Goal: Communication & Community: Participate in discussion

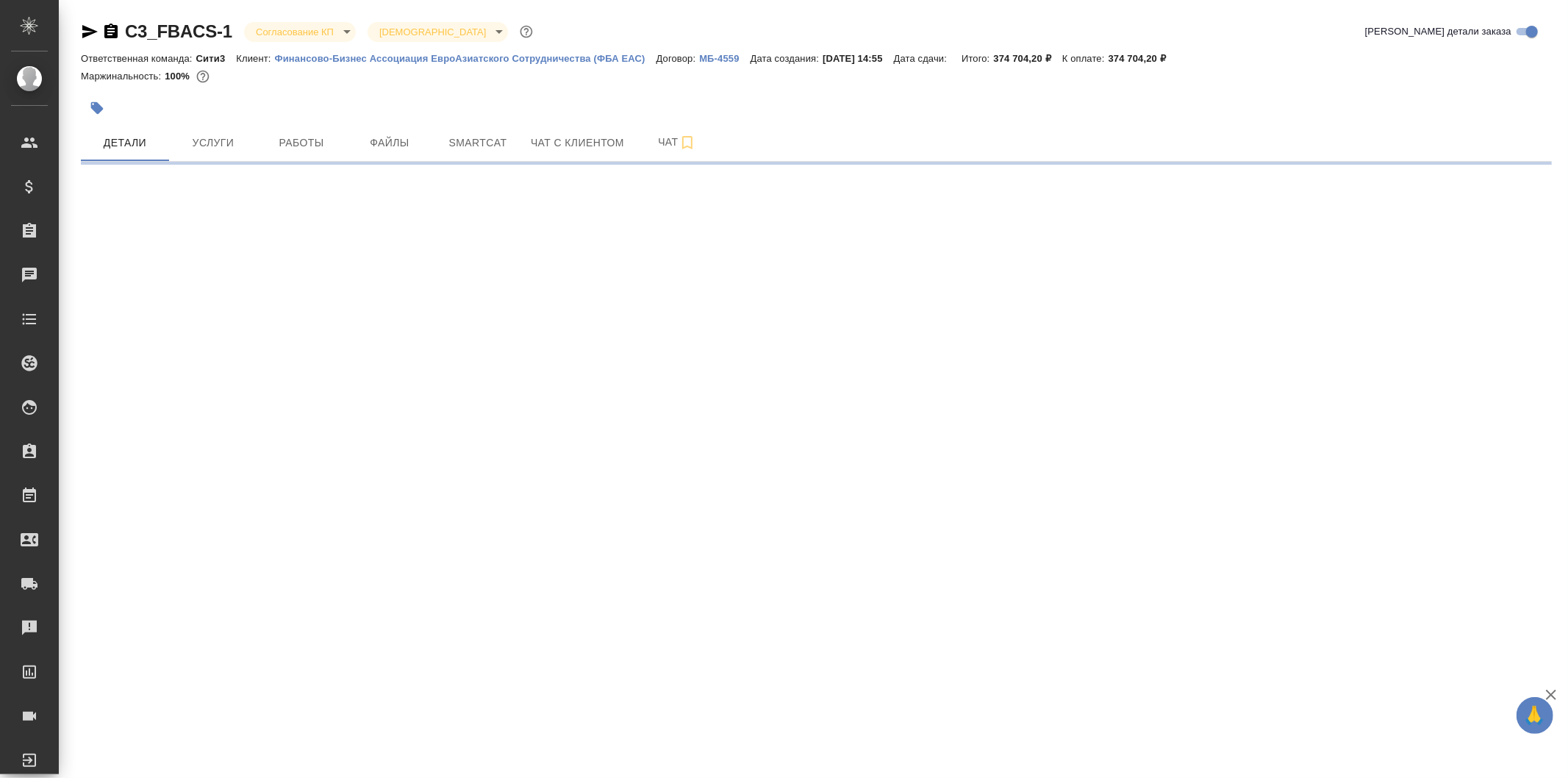
select select "RU"
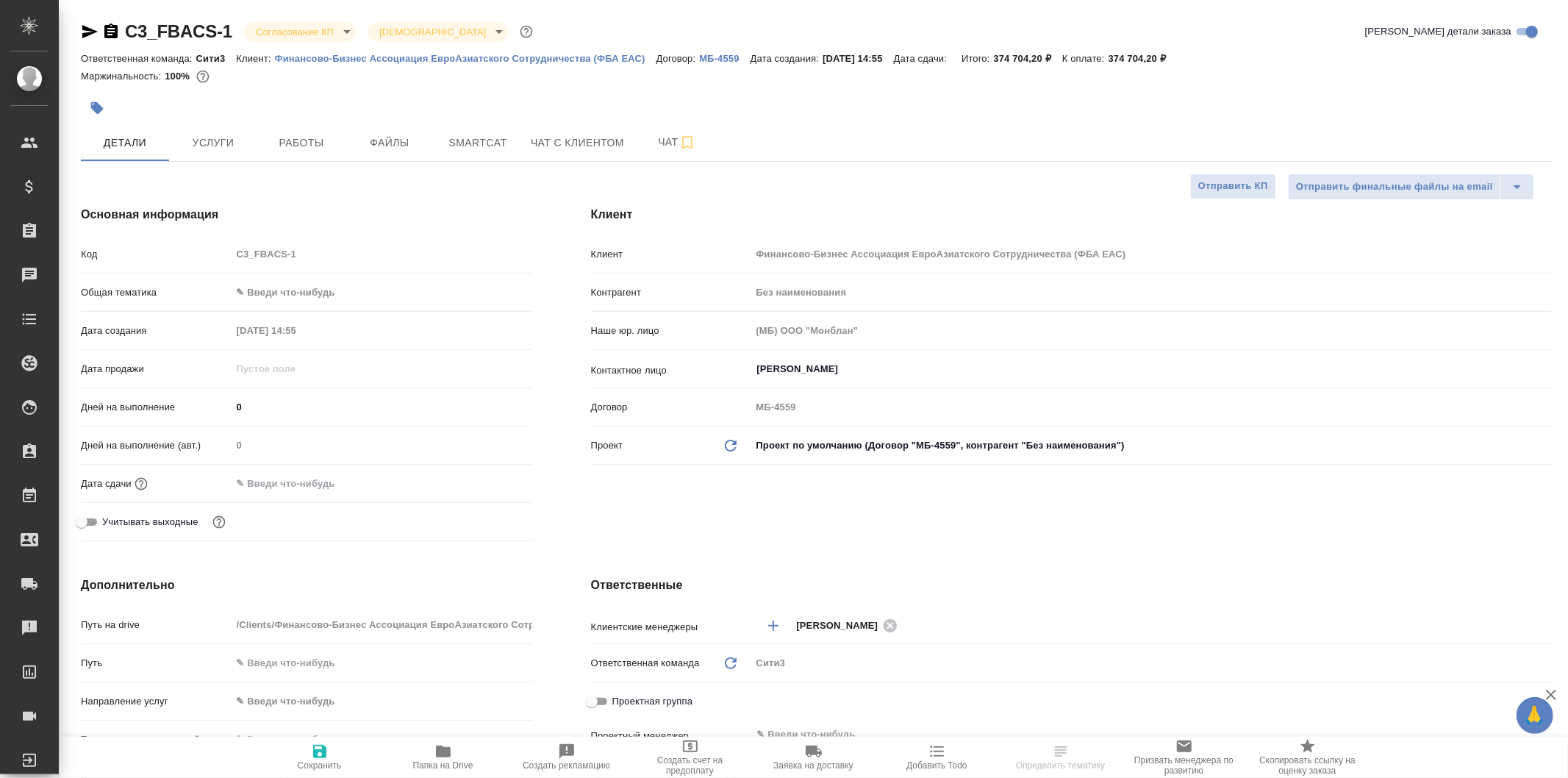
type textarea "x"
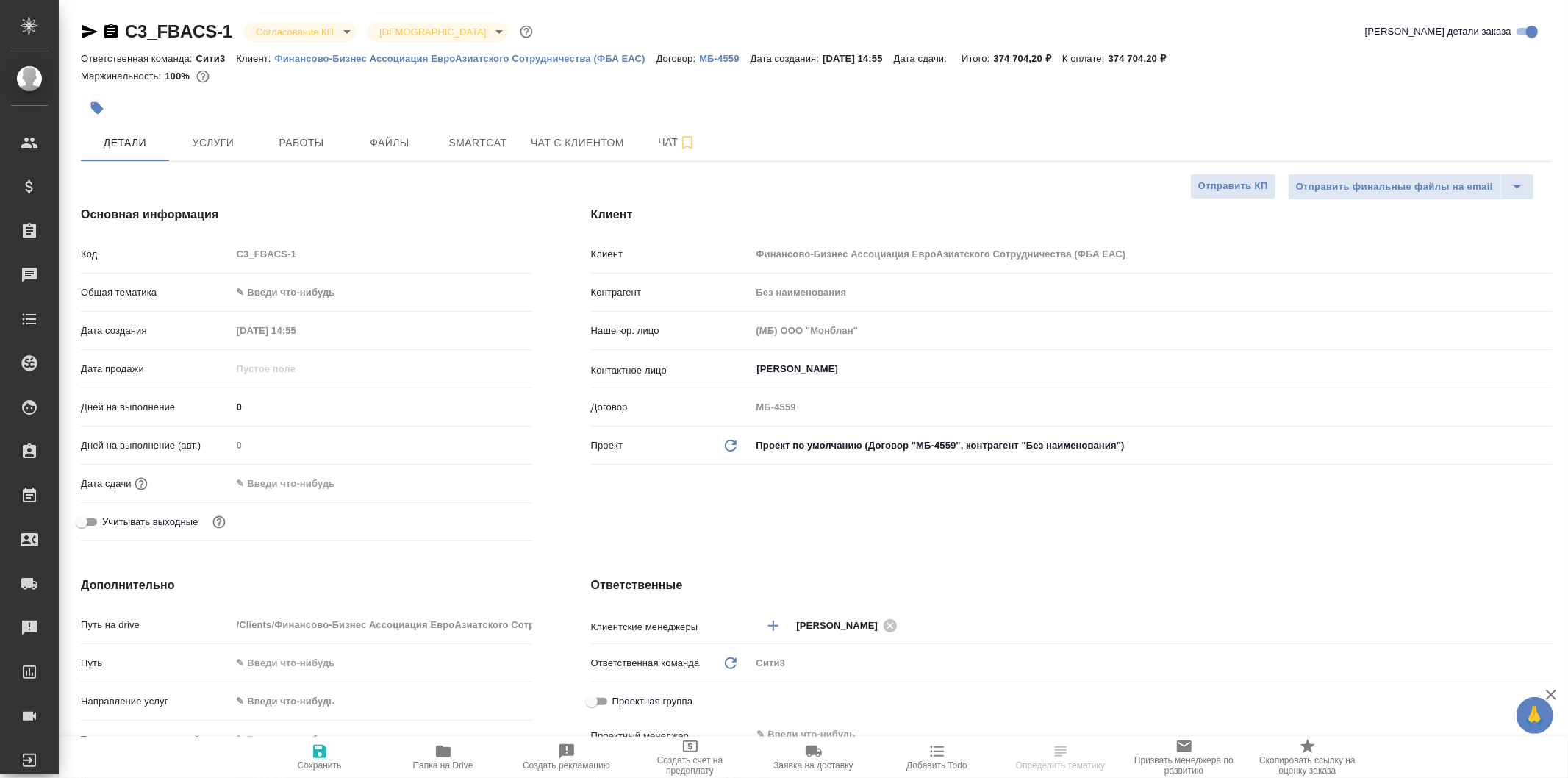
type textarea "x"
type input "[PERSON_NAME]"
type textarea "x"
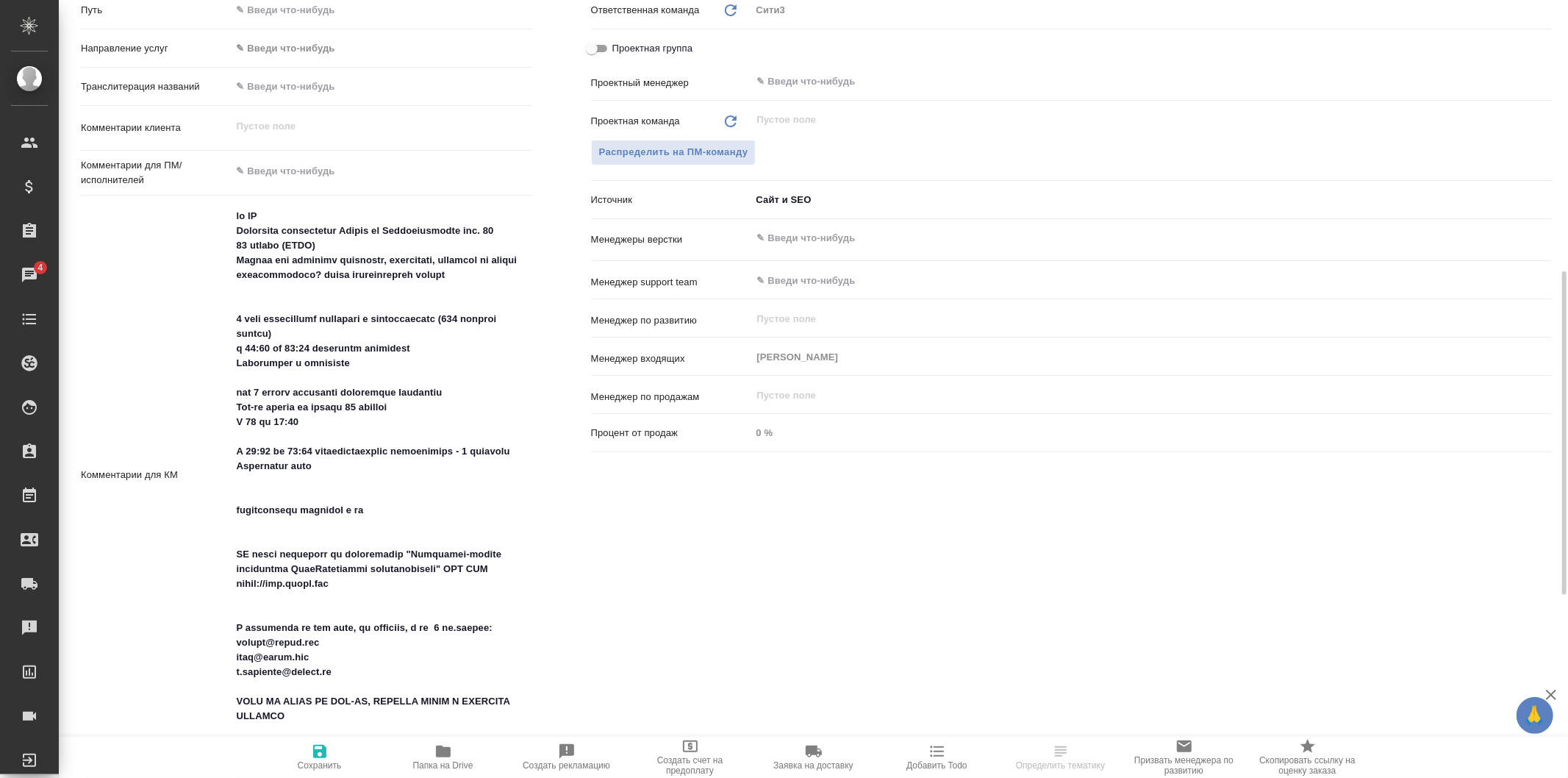
scroll to position [735, 0]
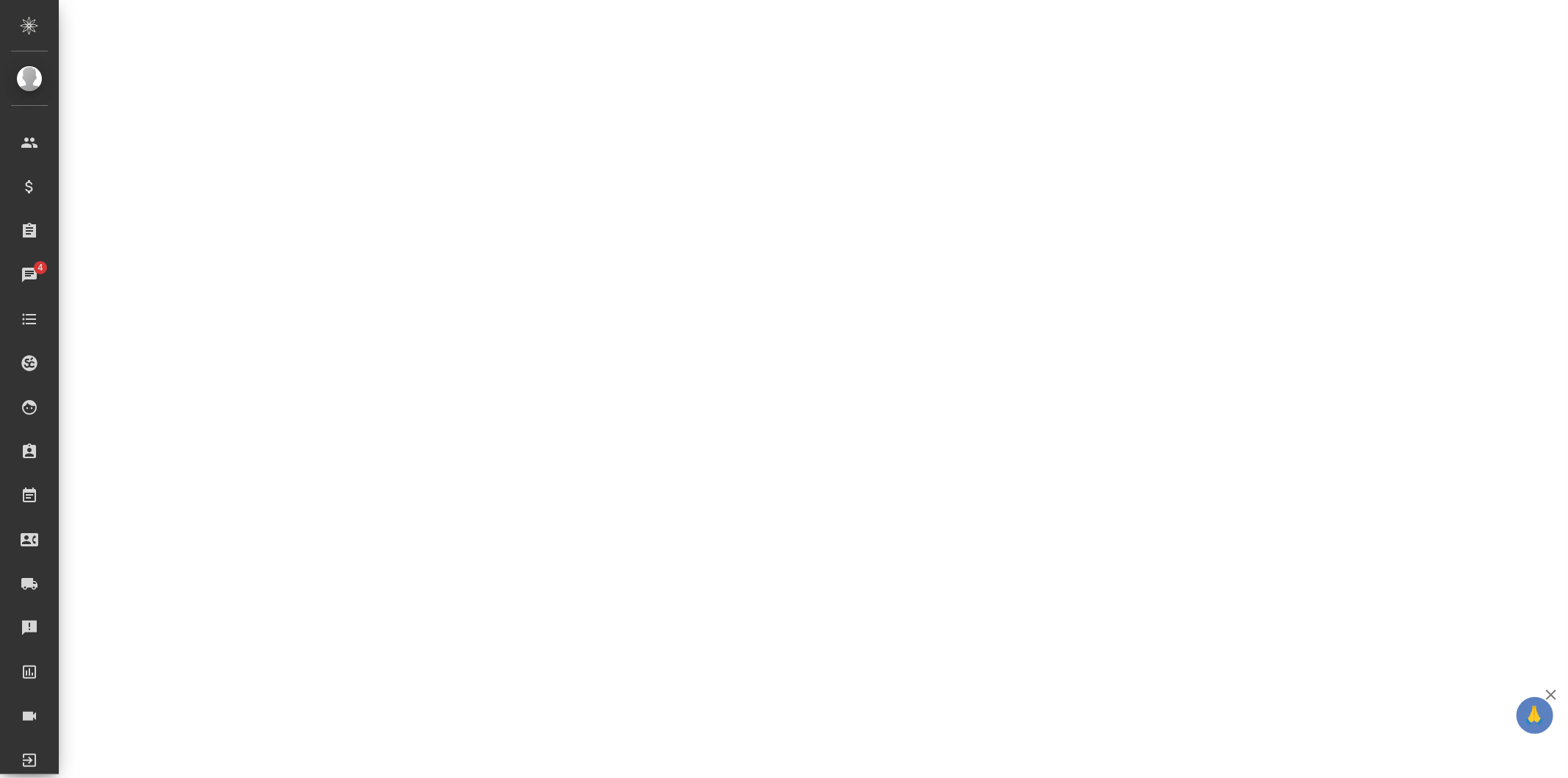
select select "RU"
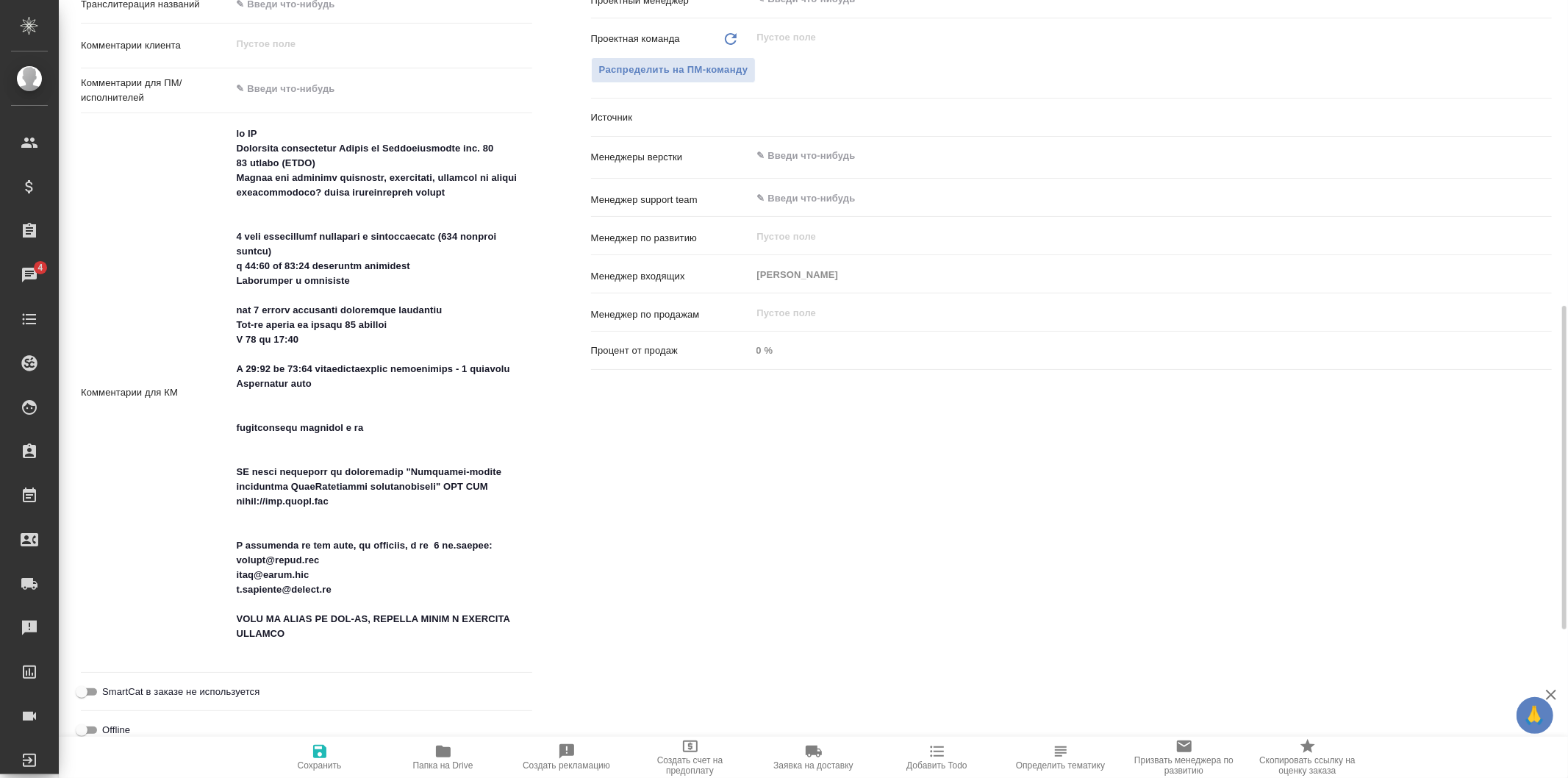
type textarea "x"
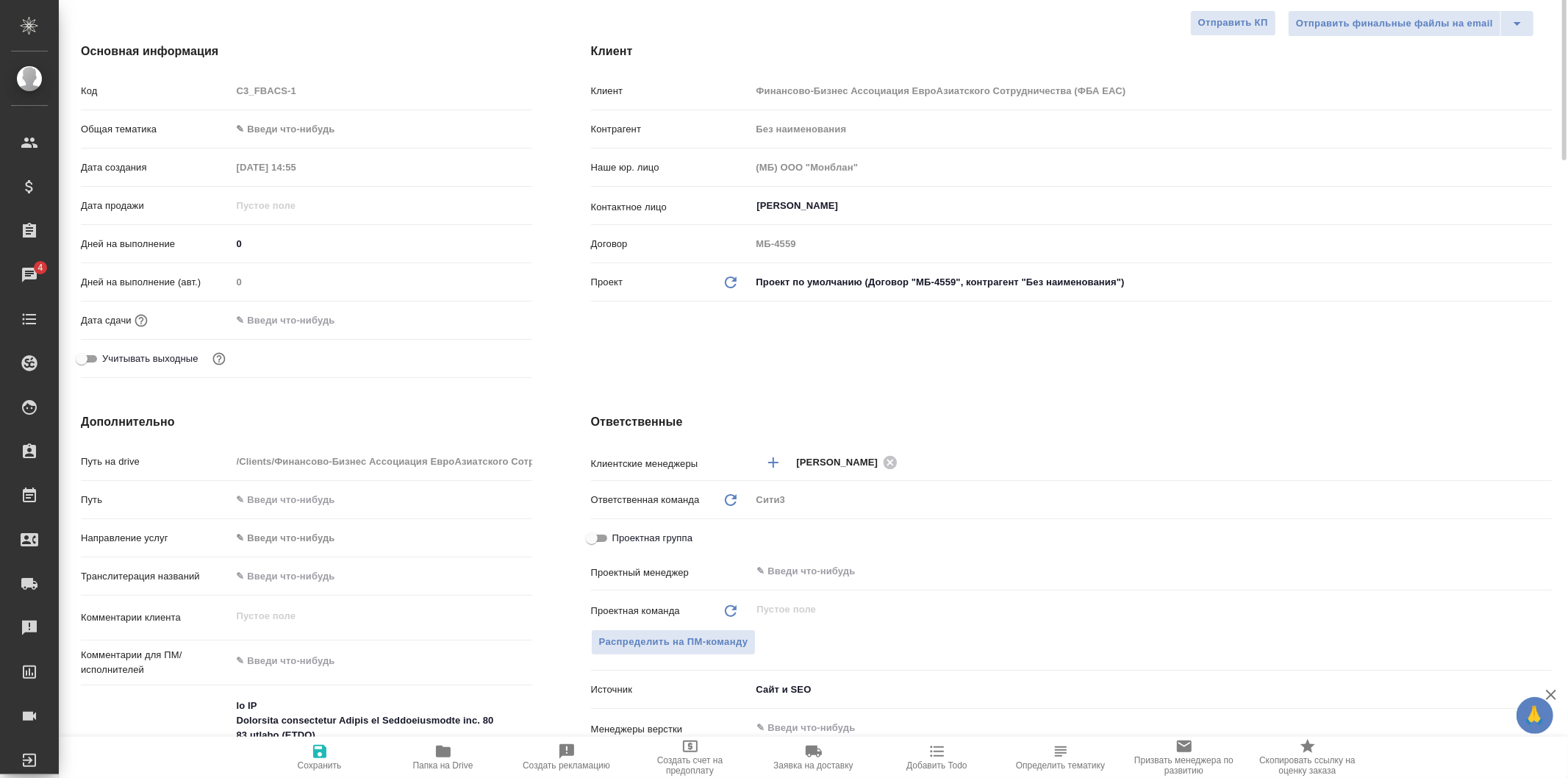
scroll to position [0, 0]
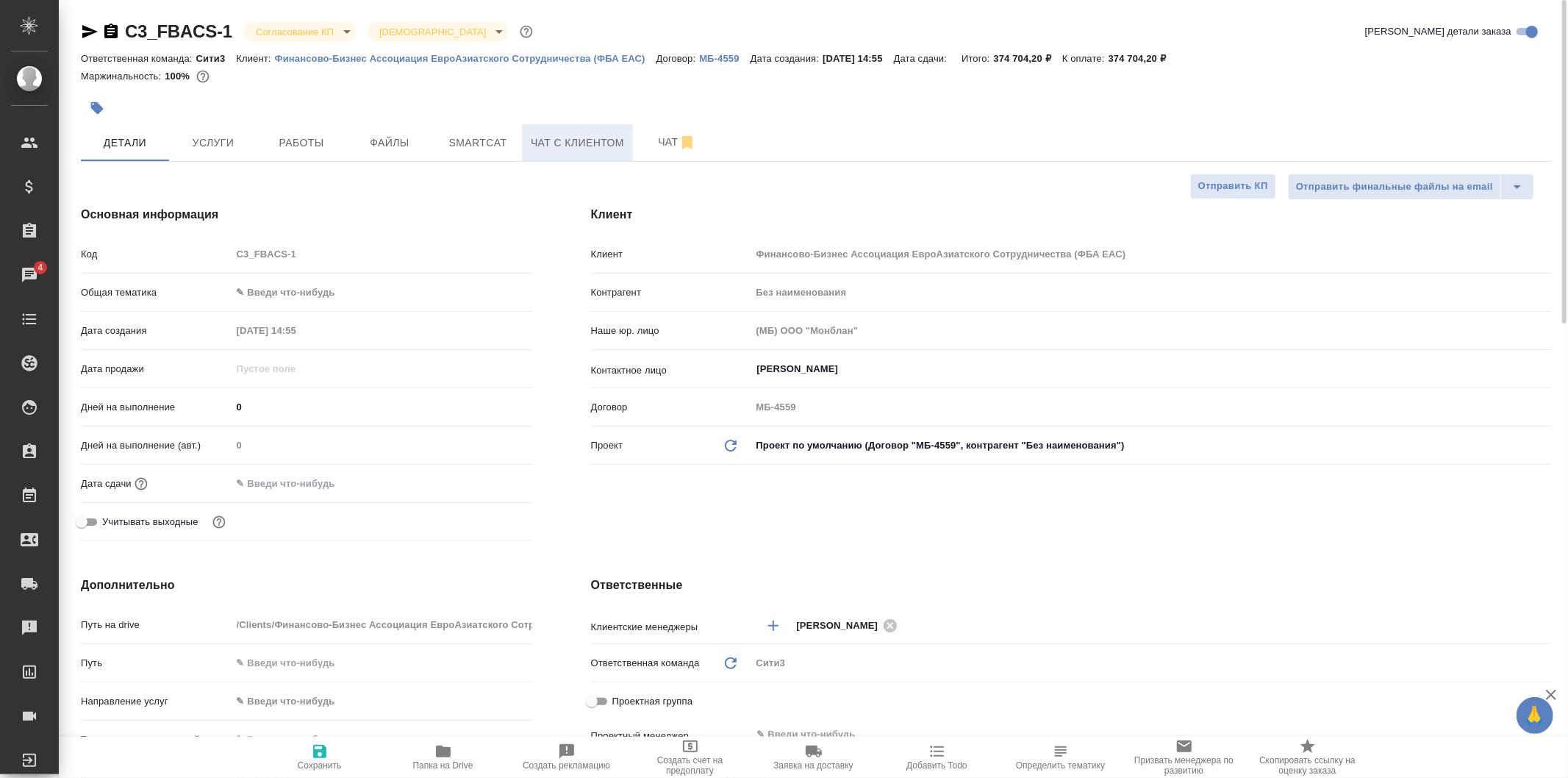
click at [541, 129] on button "Чат с клиентом" at bounding box center [577, 142] width 111 height 37
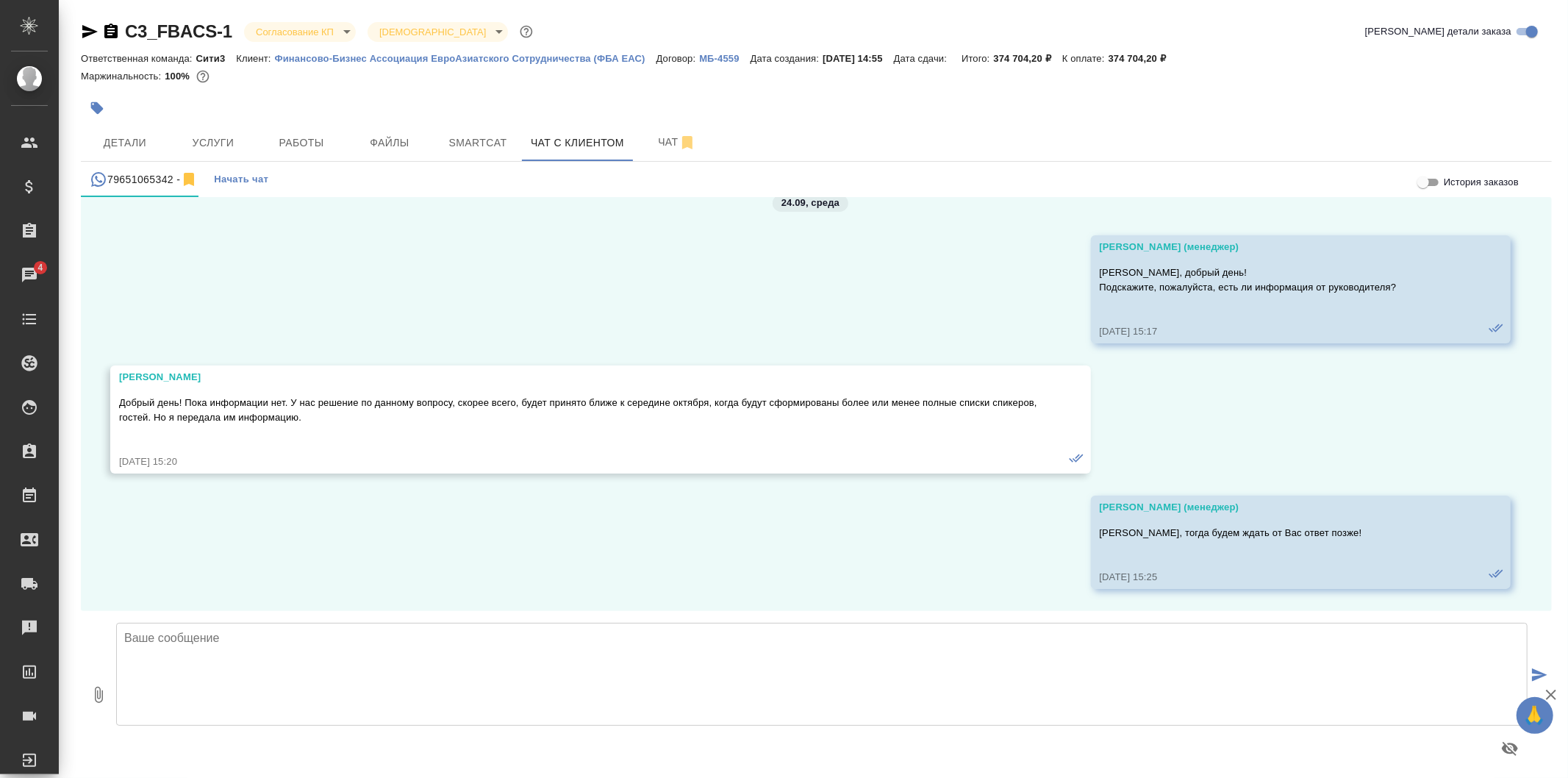
scroll to position [6675, 0]
click at [156, 142] on span "Детали" at bounding box center [125, 143] width 70 height 18
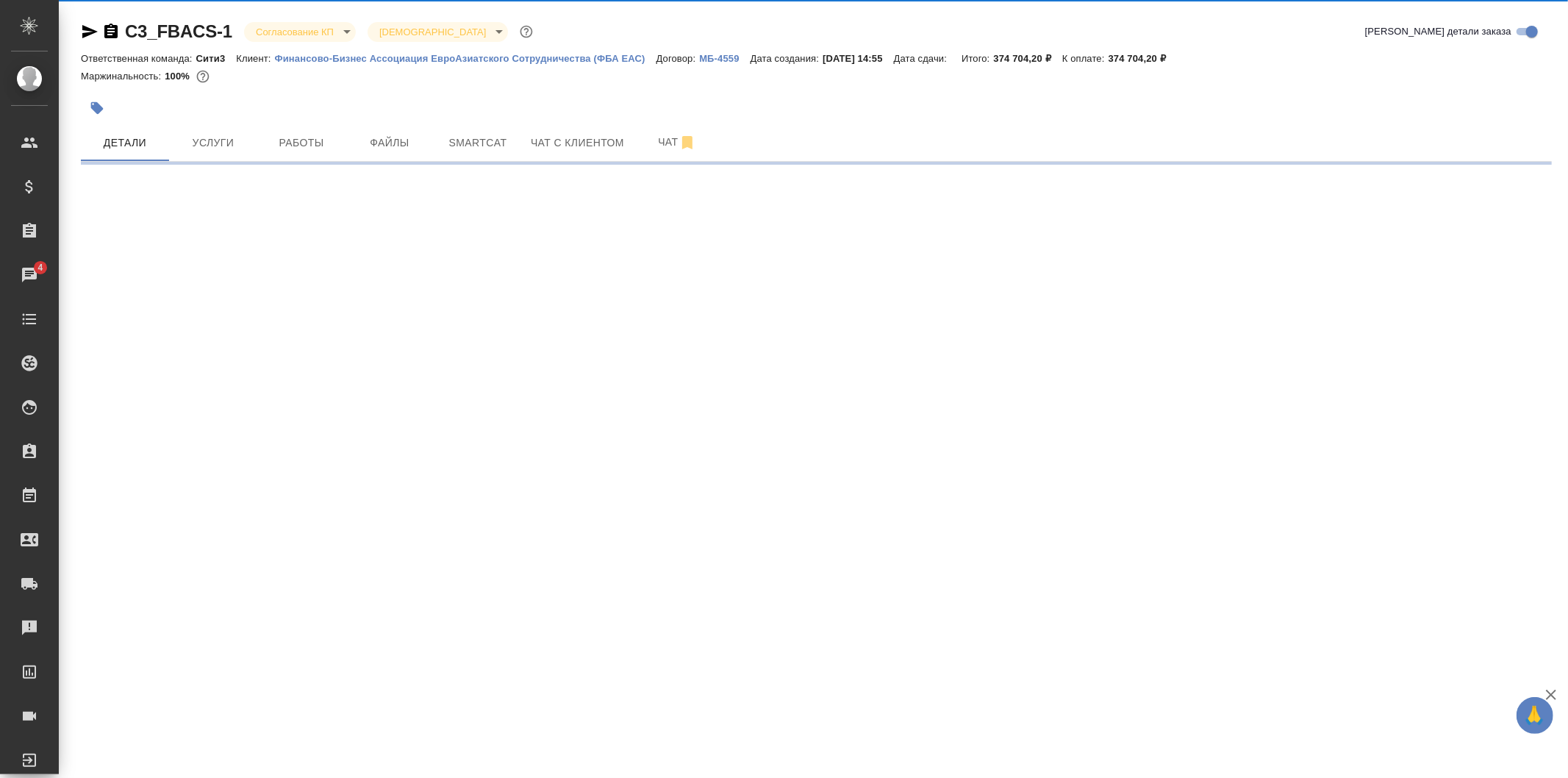
select select "RU"
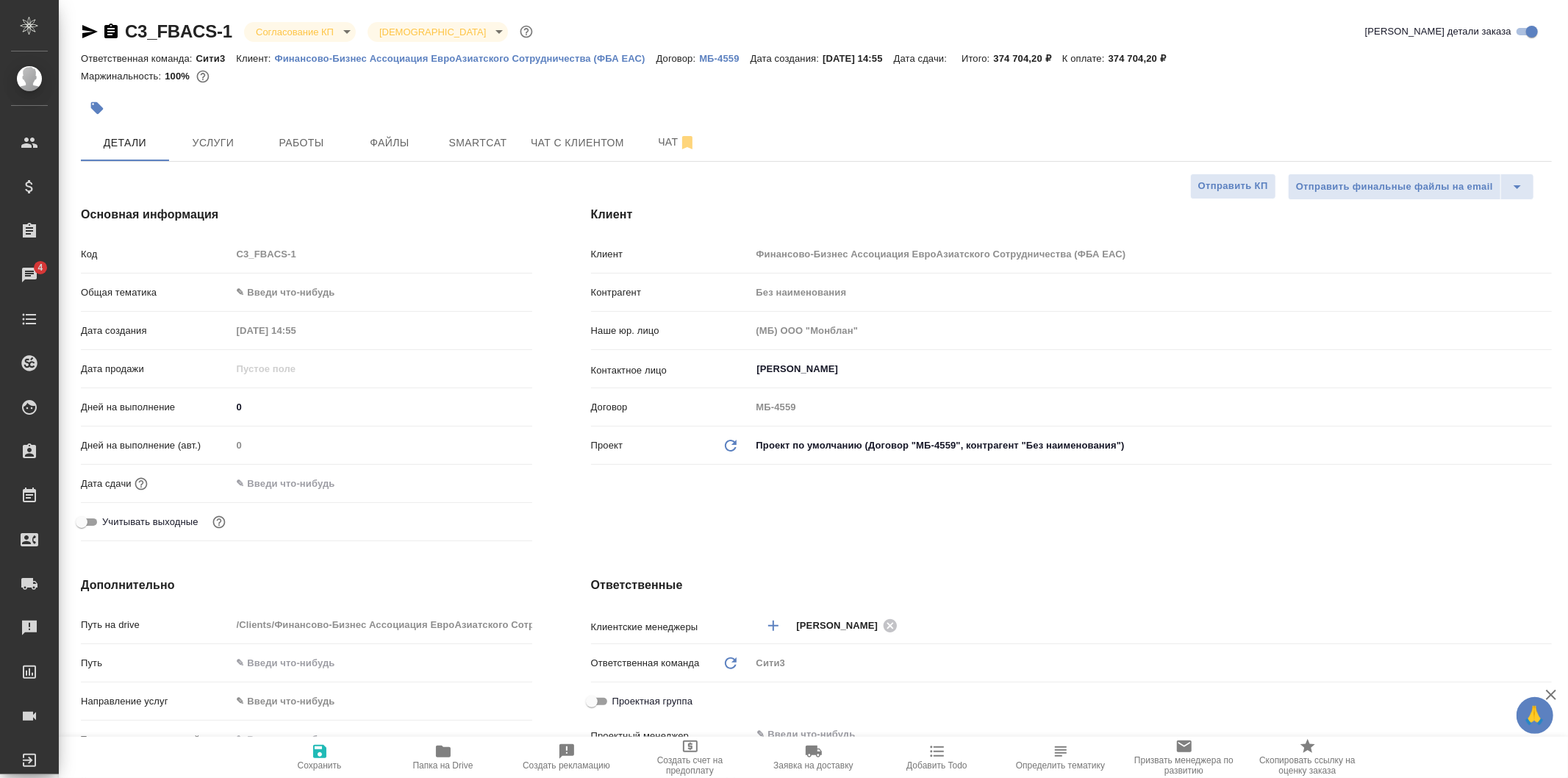
type textarea "x"
click at [657, 141] on span "Чат" at bounding box center [677, 142] width 70 height 18
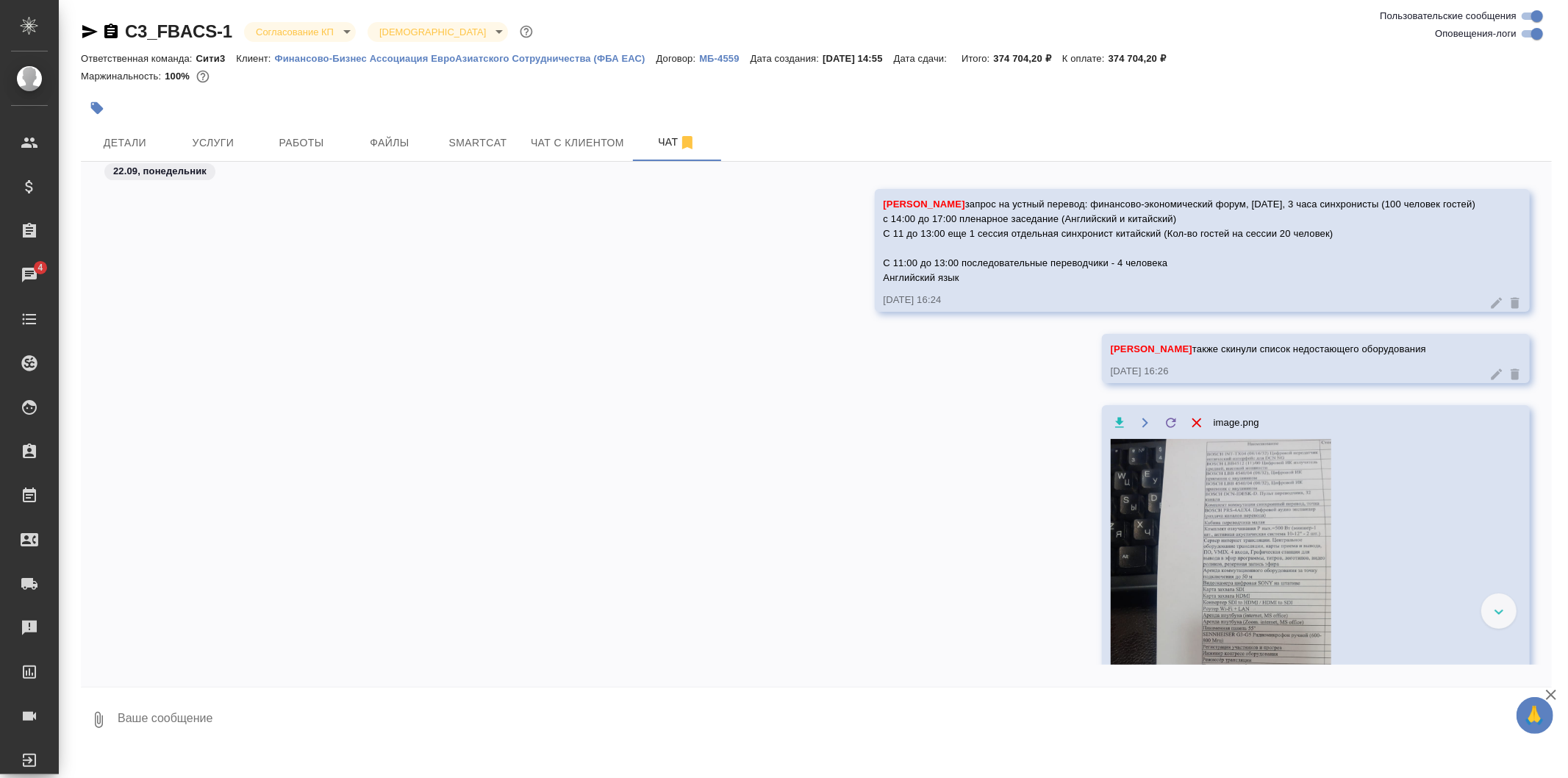
scroll to position [6307, 0]
